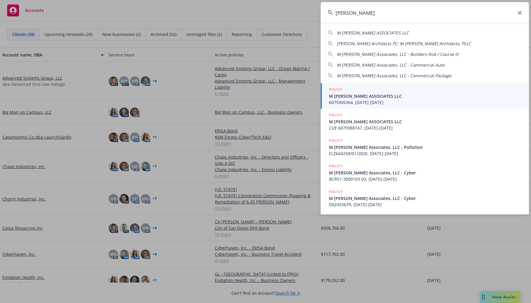
type input "m moser"
click at [366, 100] on span "6075945364, 04/01/2023-04/01/2024" at bounding box center [425, 102] width 193 height 6
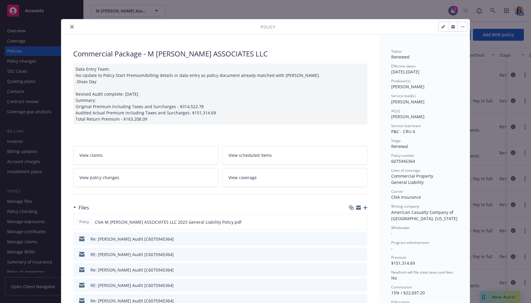
click at [70, 24] on button "close" at bounding box center [71, 26] width 7 height 7
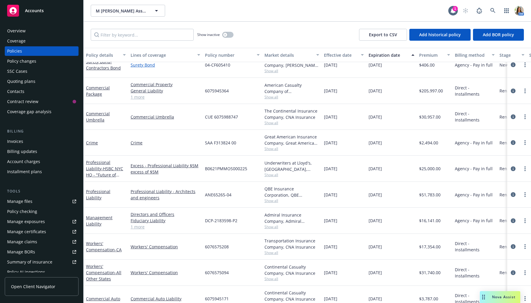
scroll to position [68, 0]
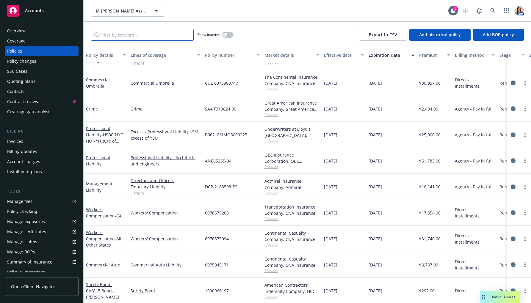
click at [132, 37] on input "Filter by keyword..." at bounding box center [142, 35] width 103 height 12
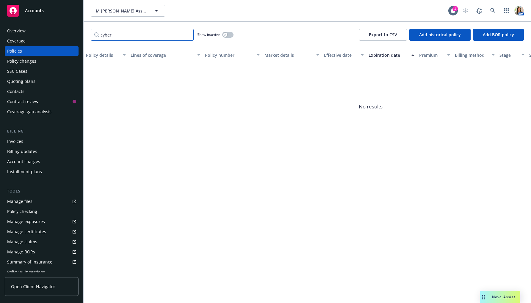
type input "cyber"
click at [231, 34] on button "button" at bounding box center [227, 35] width 11 height 6
